Goal: Check status: Check status

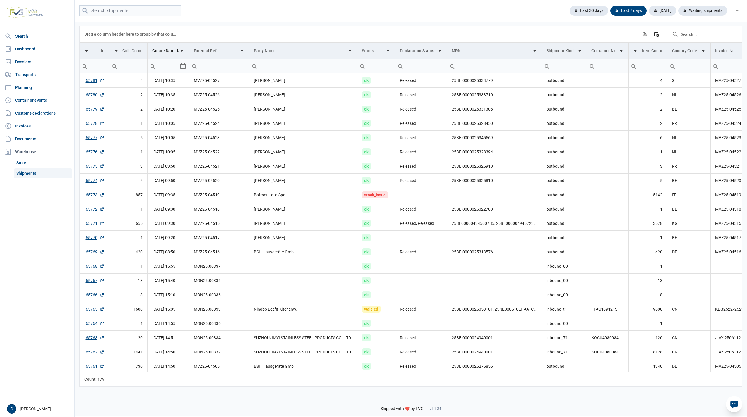
click at [297, 17] on div "Last 30 days Last 7 days Today Waiting shipments" at bounding box center [411, 11] width 672 height 22
click at [93, 196] on link "65773" at bounding box center [95, 195] width 19 height 6
click at [20, 61] on link "Dossiers" at bounding box center [37, 62] width 70 height 12
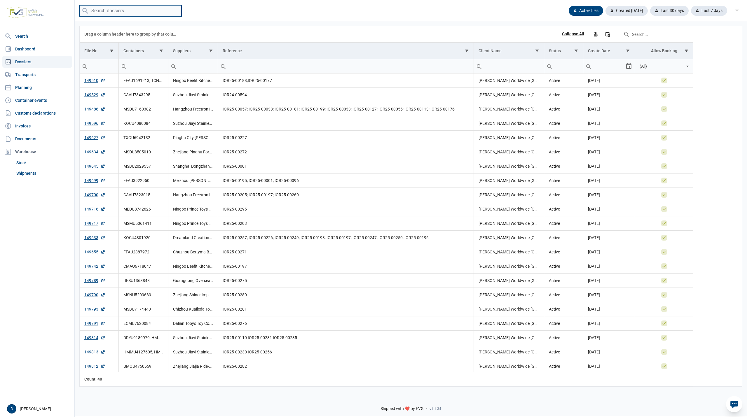
click at [131, 10] on input "search" at bounding box center [130, 10] width 102 height 11
paste input "TGBU9905910"
type input "TGBU9905910"
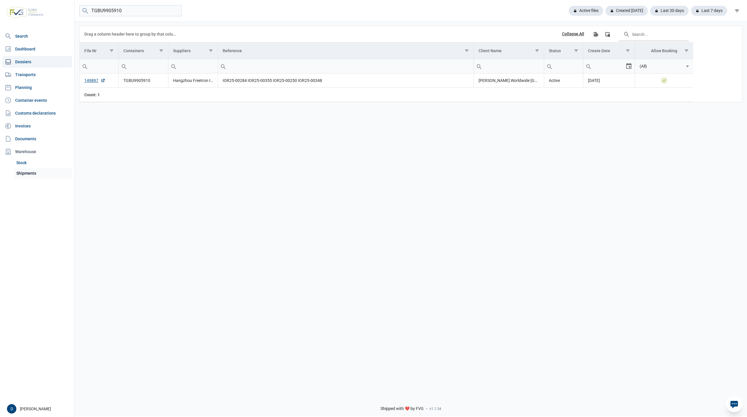
click at [26, 173] on link "Shipments" at bounding box center [43, 173] width 58 height 11
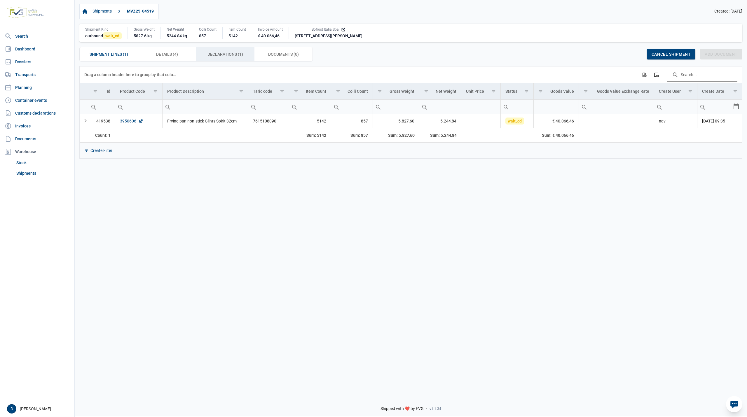
click at [212, 52] on span "Declarations (1) Declarations (1)" at bounding box center [225, 54] width 36 height 7
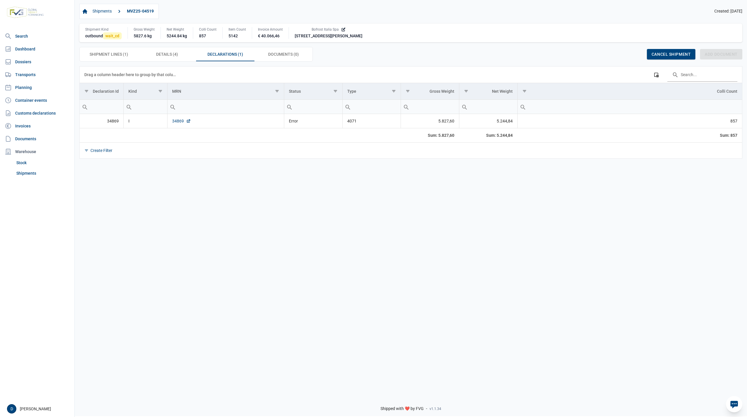
click at [173, 121] on link "34869" at bounding box center [181, 121] width 19 height 6
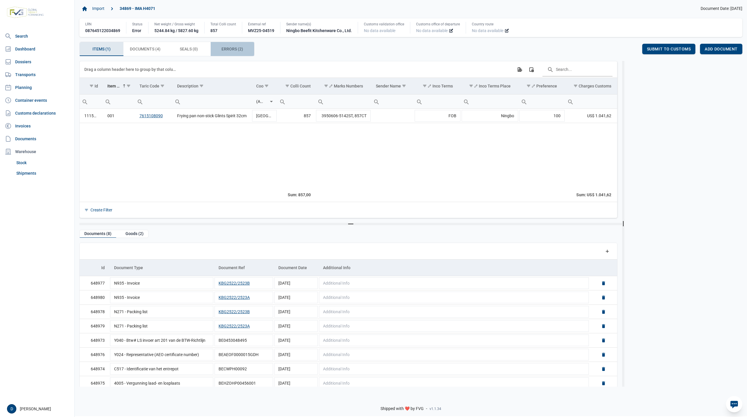
click at [228, 48] on span "Errors (2) Errors (2)" at bounding box center [232, 49] width 22 height 7
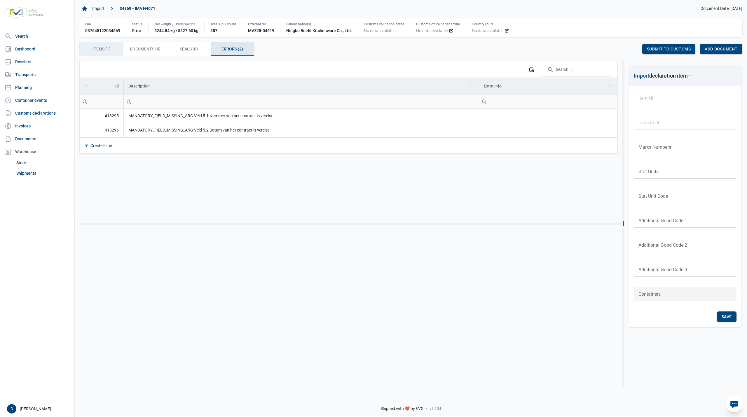
click at [102, 50] on span "Items (1) Items (1)" at bounding box center [101, 49] width 18 height 7
